Goal: Task Accomplishment & Management: Complete application form

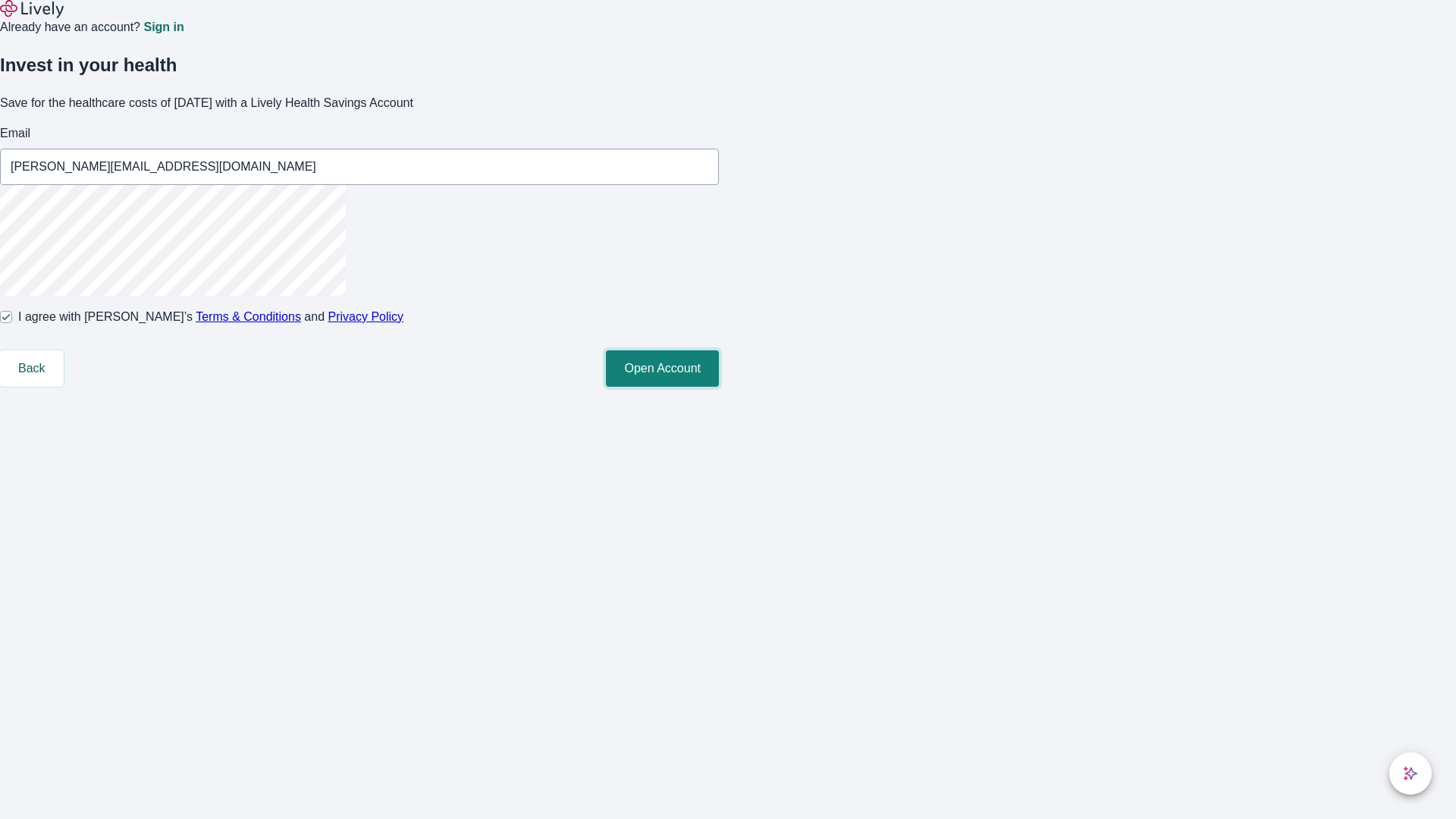
click at [719, 387] on button "Open Account" at bounding box center [663, 369] width 113 height 36
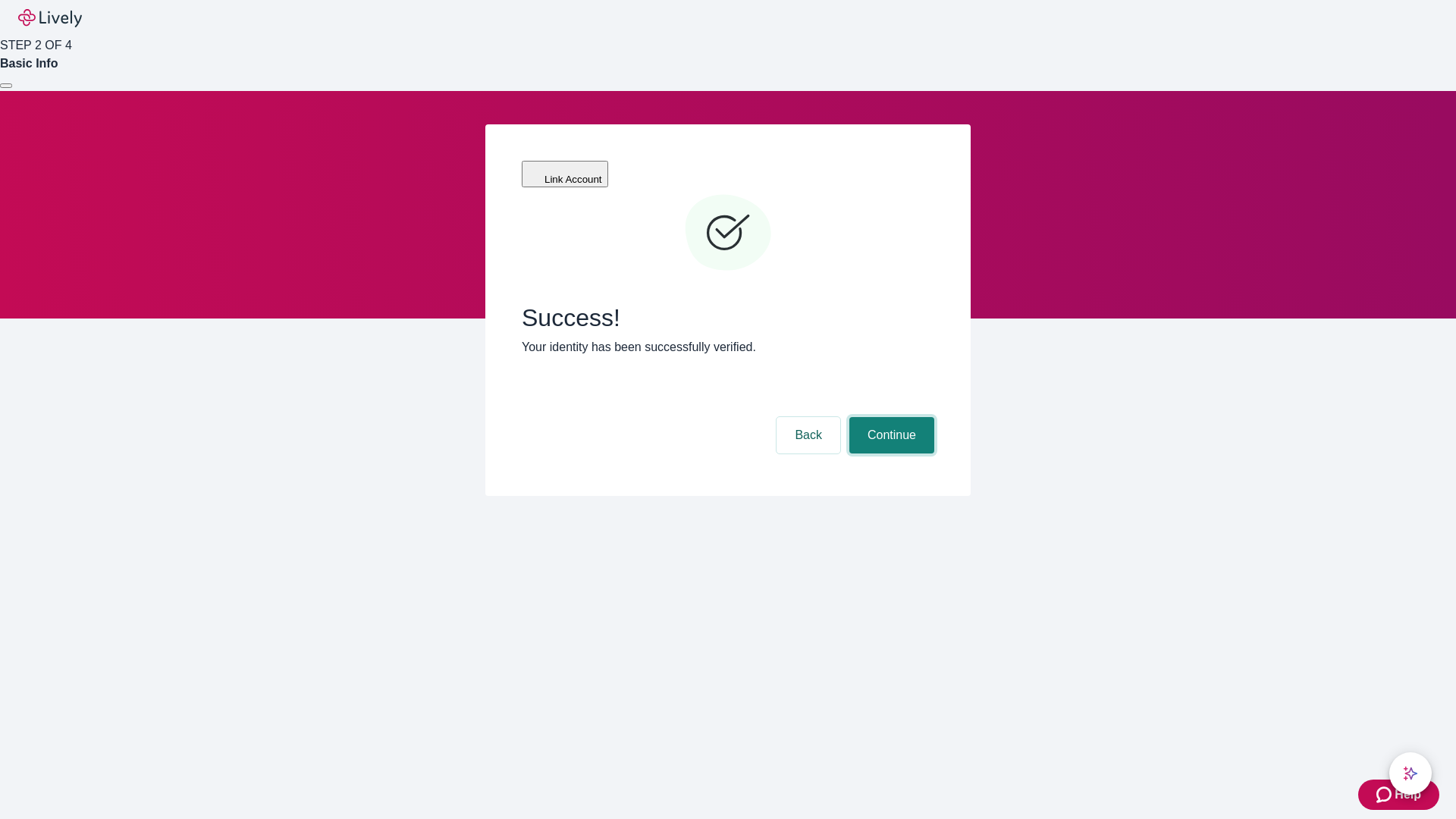
click at [890, 417] on button "Continue" at bounding box center [892, 436] width 85 height 36
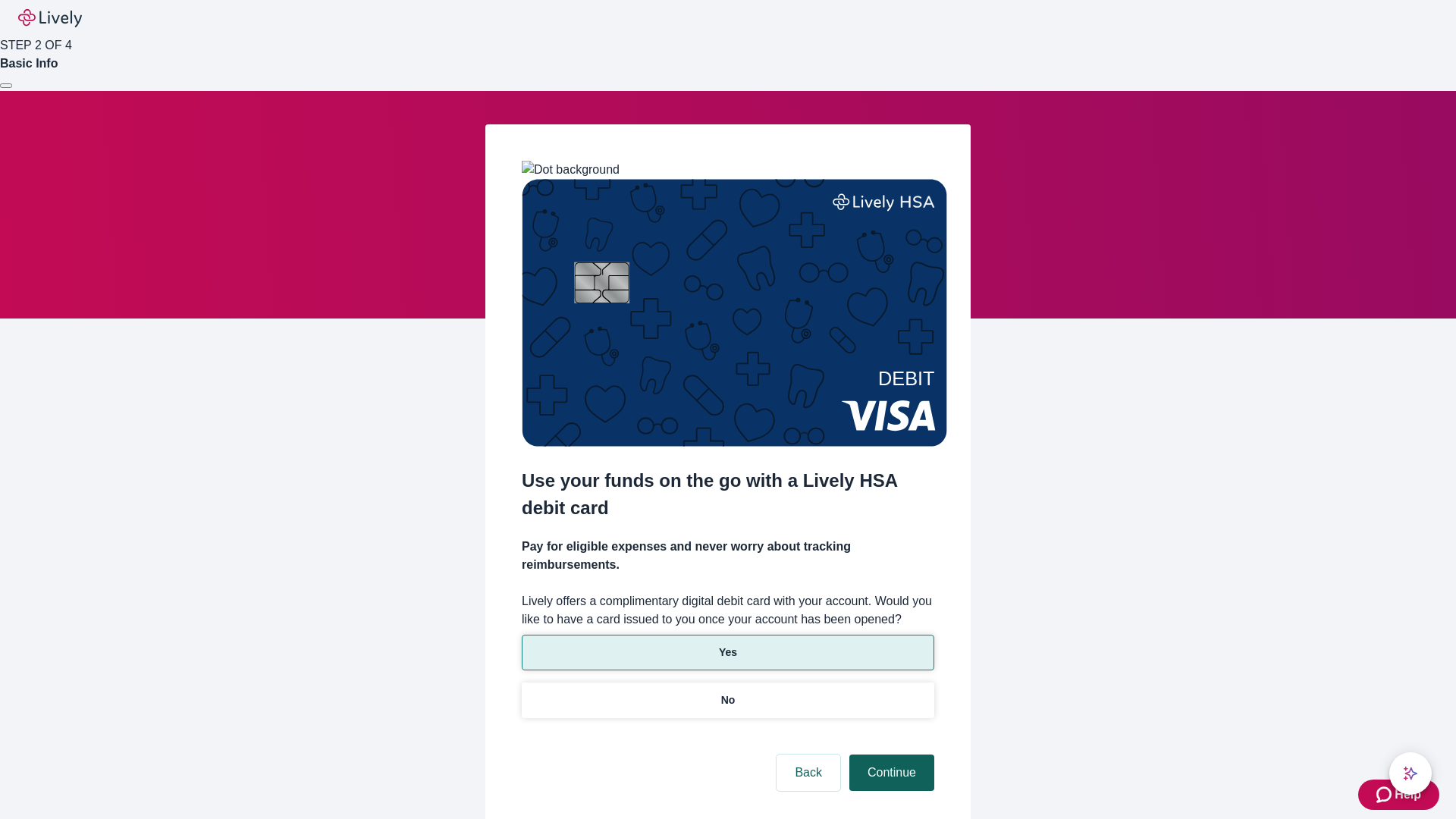
click at [727, 692] on p "No" at bounding box center [728, 700] width 14 height 16
click at [890, 754] on button "Continue" at bounding box center [892, 773] width 85 height 36
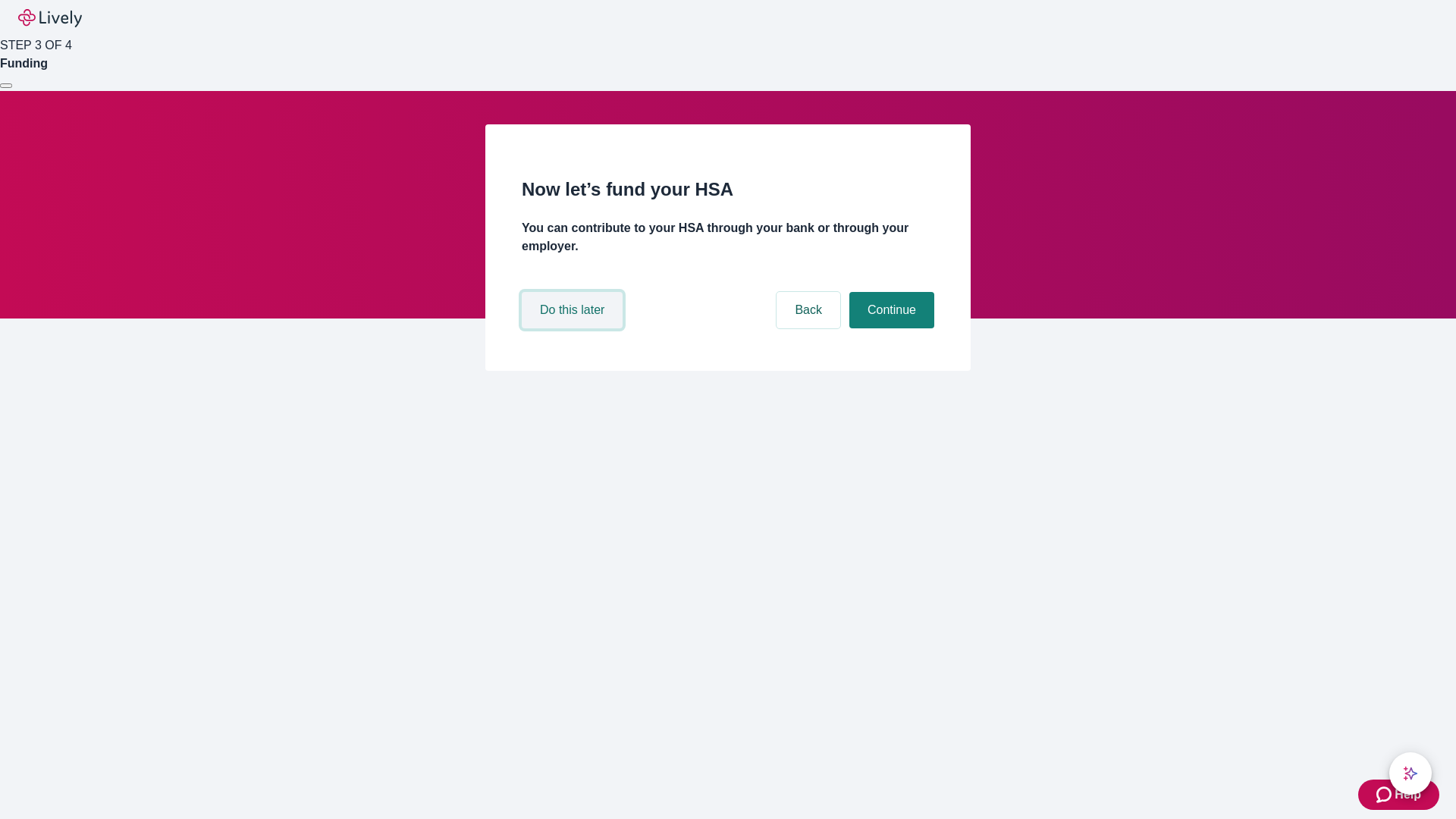
click at [574, 329] on button "Do this later" at bounding box center [572, 311] width 101 height 36
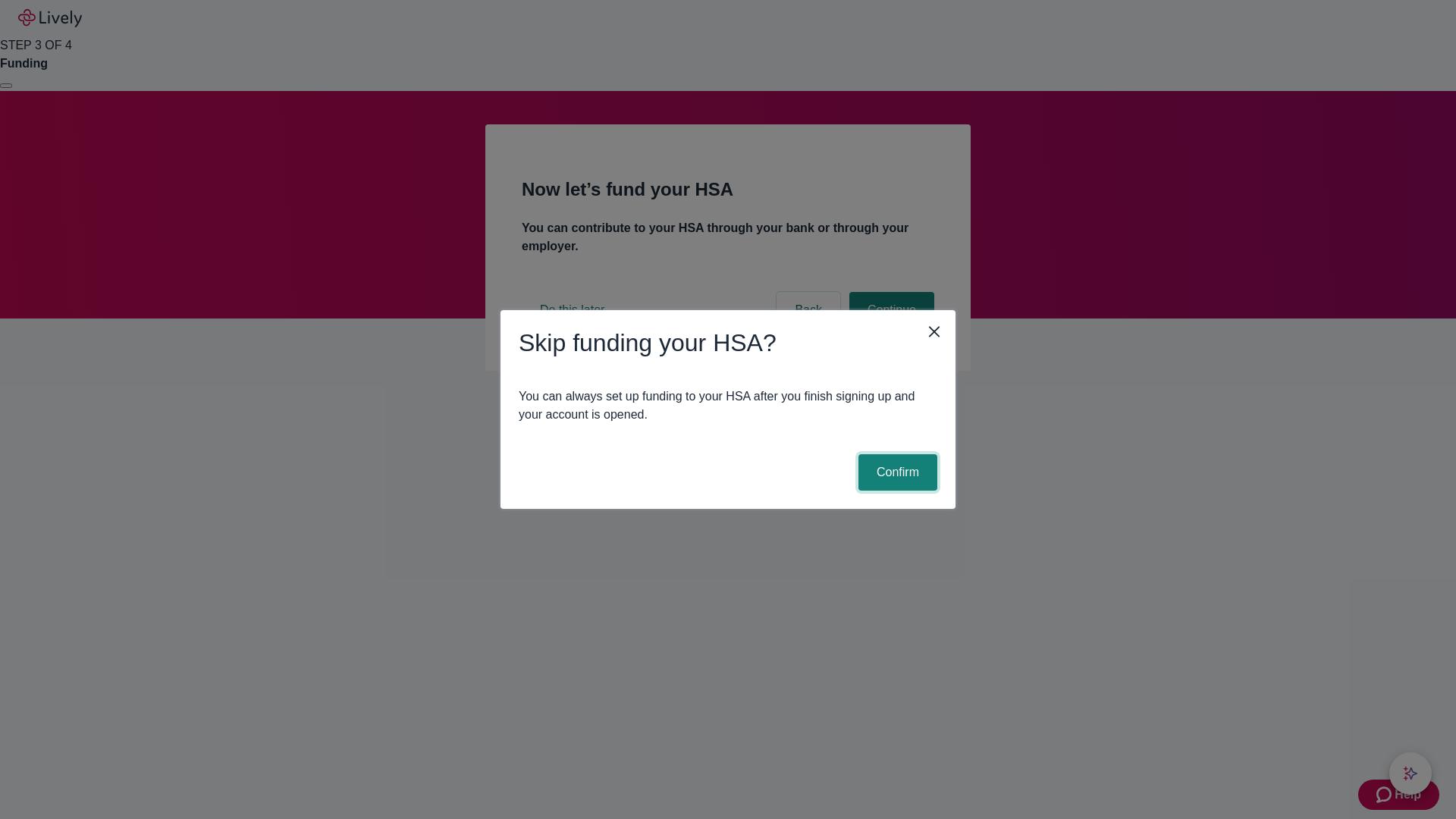
click at [896, 473] on button "Confirm" at bounding box center [898, 473] width 79 height 36
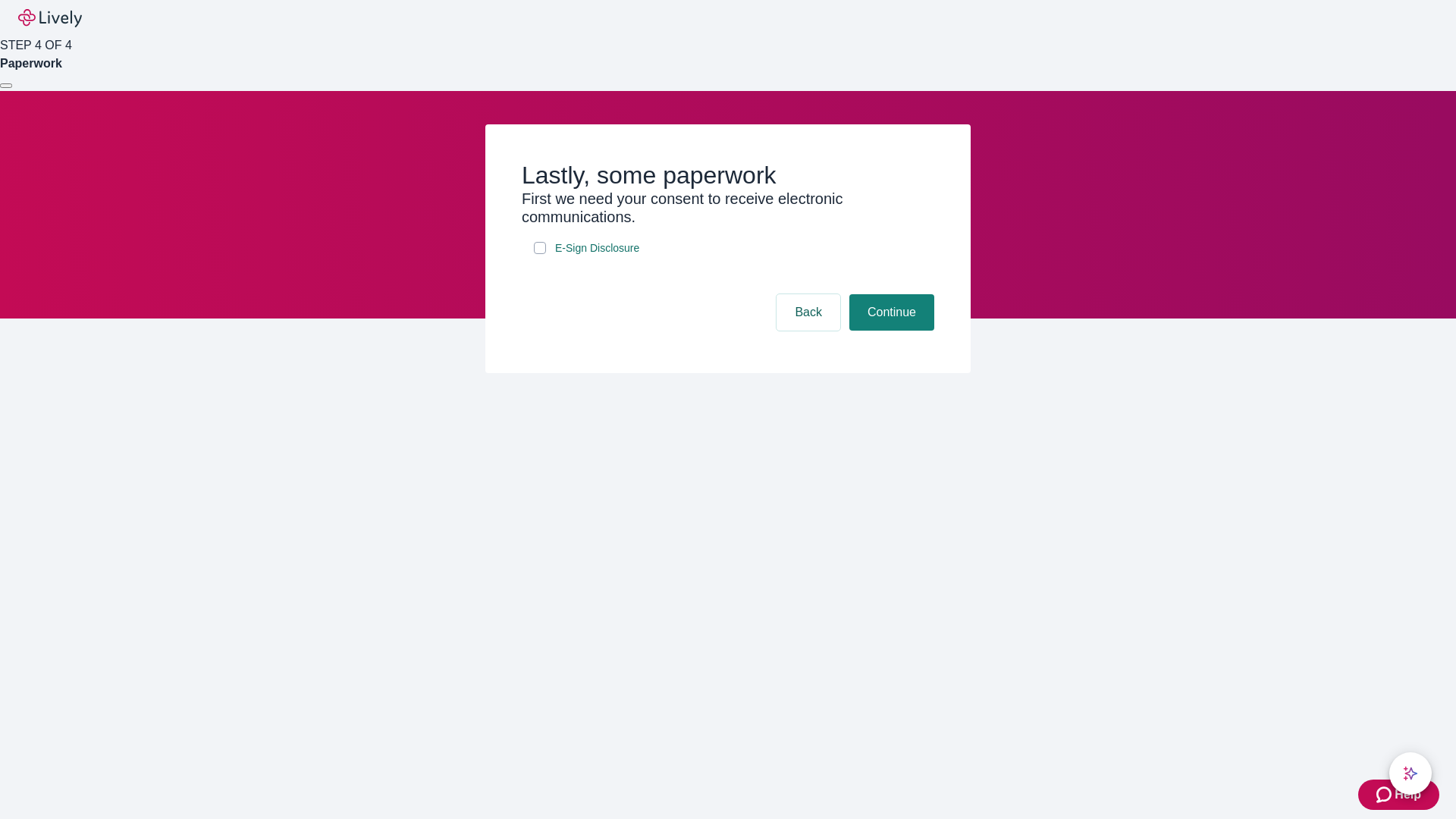
click at [540, 254] on input "E-Sign Disclosure" at bounding box center [540, 248] width 12 height 12
checkbox input "true"
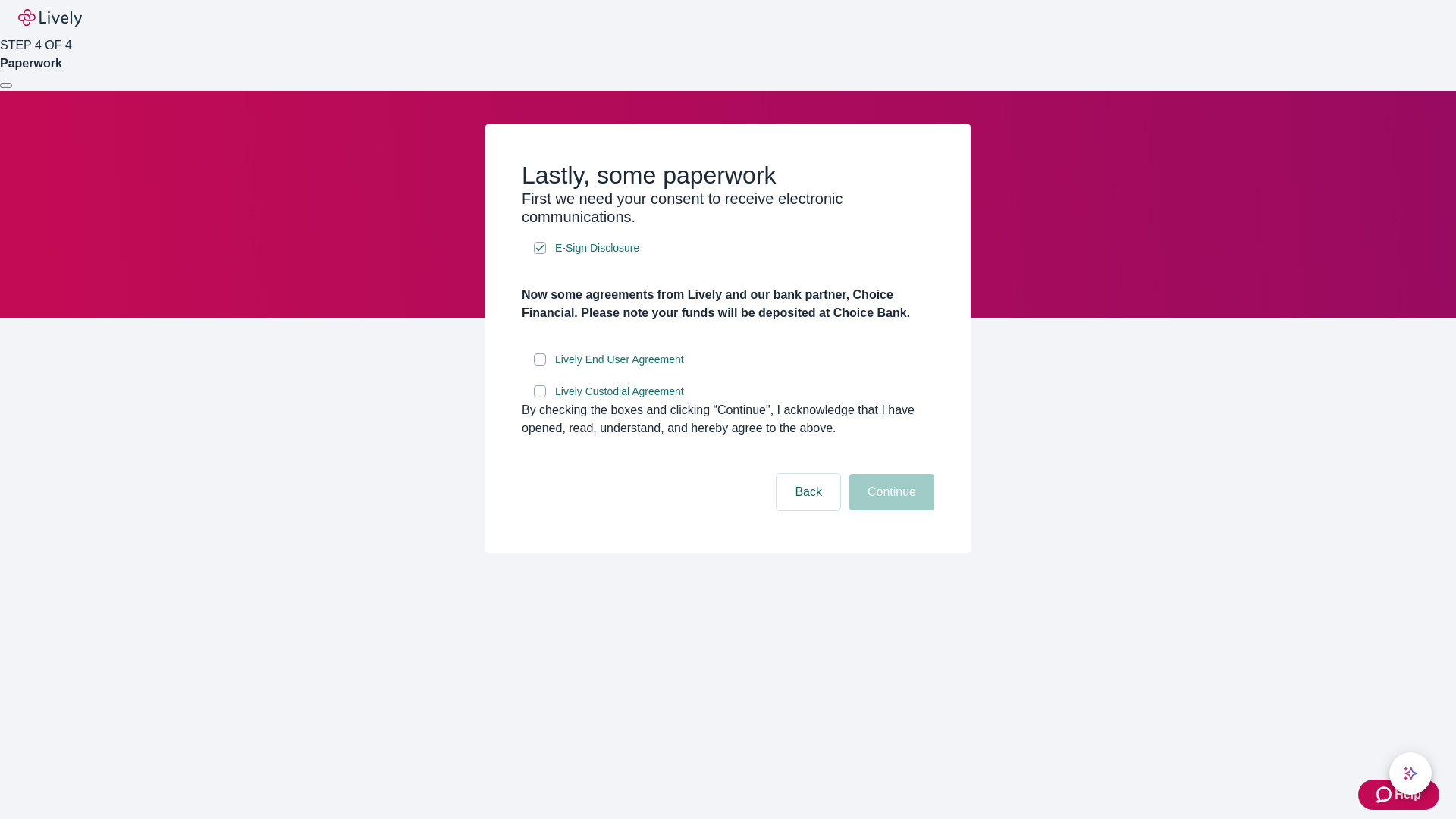
click at [540, 365] on input "Lively End User Agreement" at bounding box center [540, 359] width 12 height 12
checkbox input "true"
click at [540, 397] on input "Lively Custodial Agreement" at bounding box center [540, 391] width 12 height 12
checkbox input "true"
click at [890, 510] on button "Continue" at bounding box center [892, 492] width 85 height 36
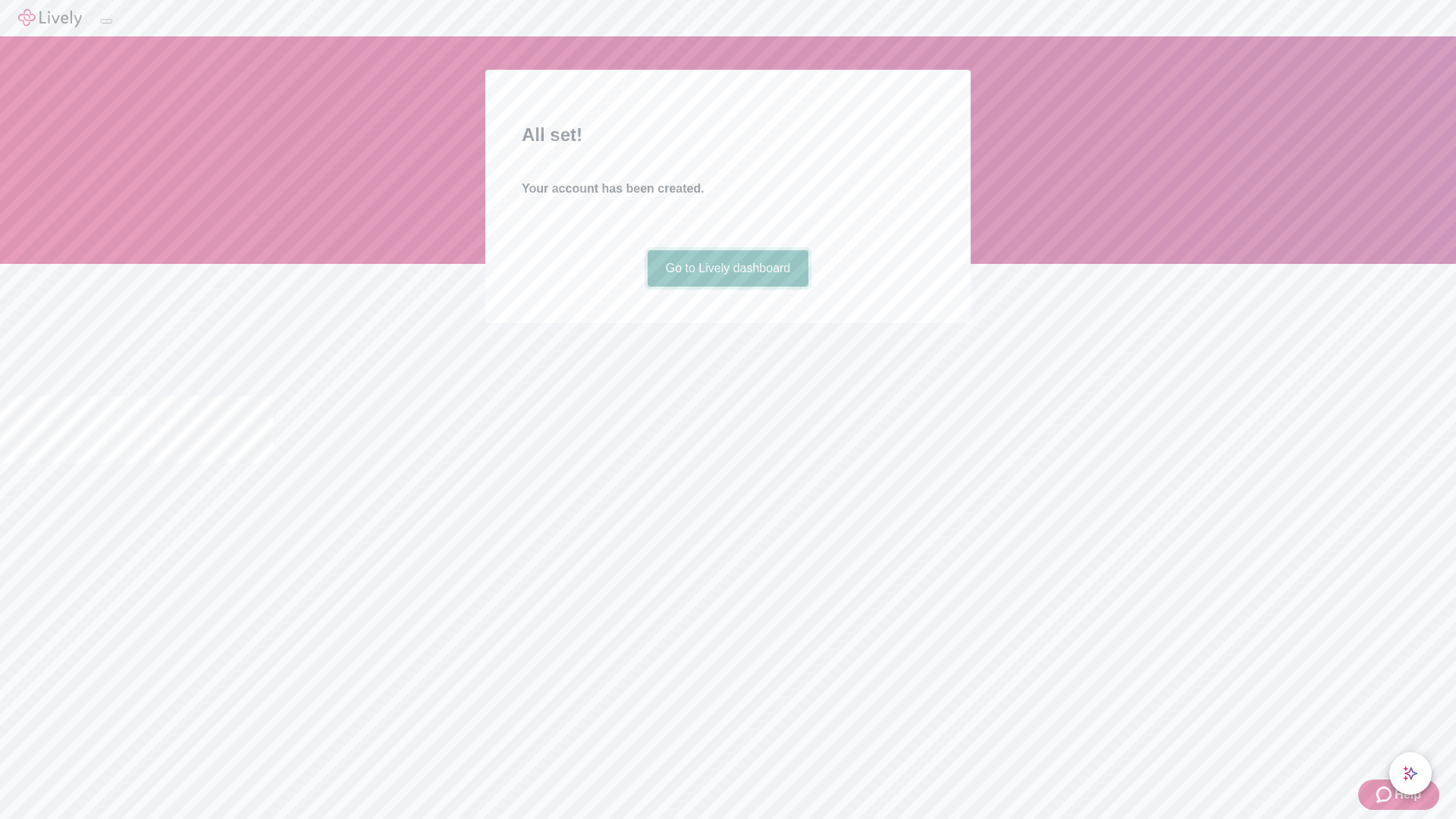
click at [727, 287] on link "Go to Lively dashboard" at bounding box center [728, 268] width 162 height 36
